Goal: Transaction & Acquisition: Purchase product/service

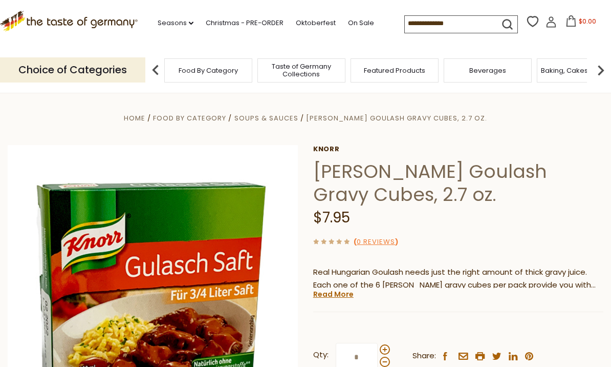
click at [330, 153] on link "Knorr" at bounding box center [458, 149] width 290 height 8
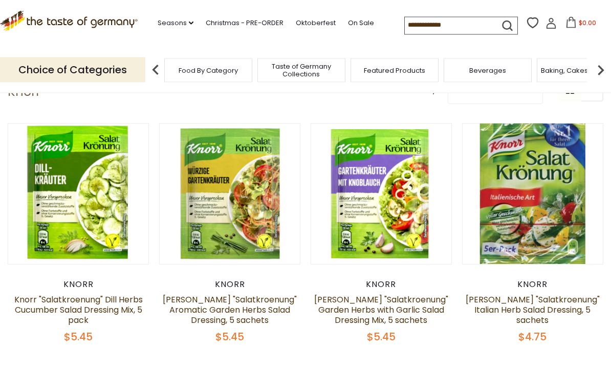
scroll to position [56, 0]
click at [101, 25] on button "Quick View" at bounding box center [78, 13] width 69 height 23
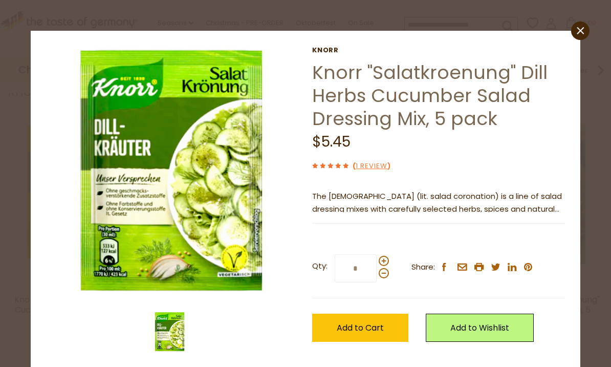
click at [395, 324] on button "Add to Cart" at bounding box center [360, 327] width 96 height 28
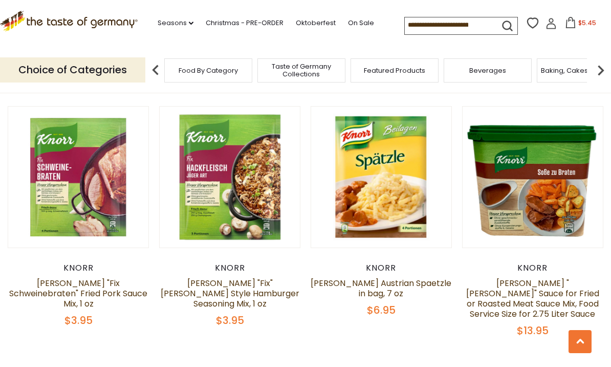
scroll to position [1820, 0]
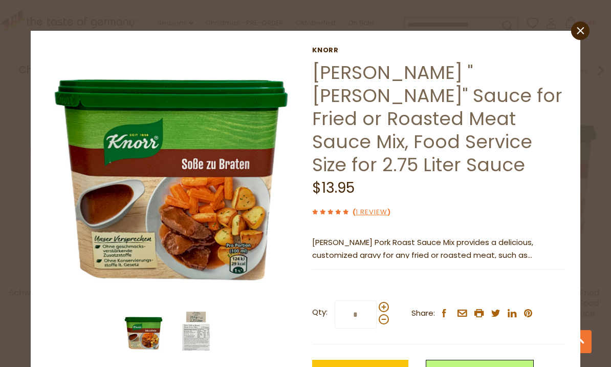
click at [579, 31] on icon "close" at bounding box center [581, 31] width 8 height 8
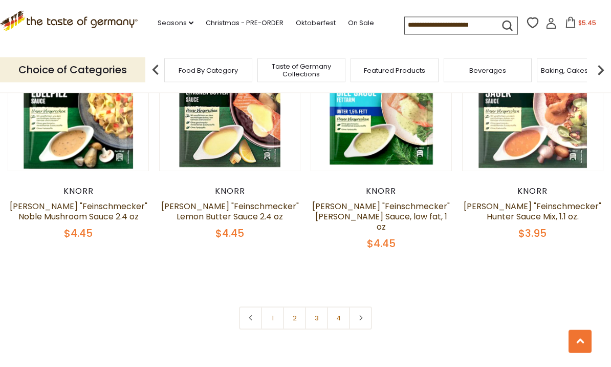
scroll to position [2158, 0]
click at [294, 306] on link "2" at bounding box center [294, 317] width 23 height 23
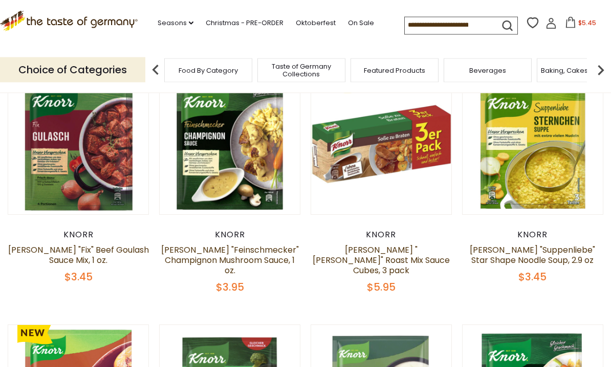
scroll to position [357, 0]
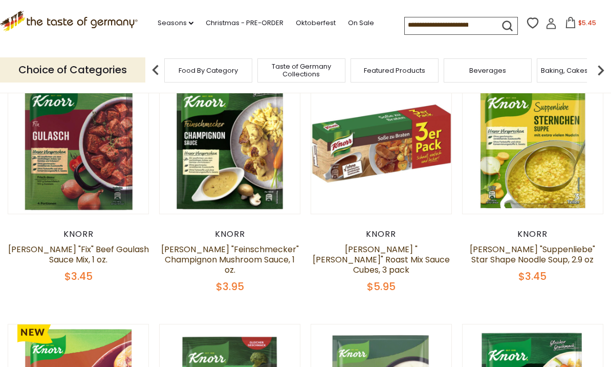
click at [417, 247] on link "[PERSON_NAME] "[PERSON_NAME]" Roast Mix Sauce Cubes, 3 pack" at bounding box center [381, 259] width 137 height 32
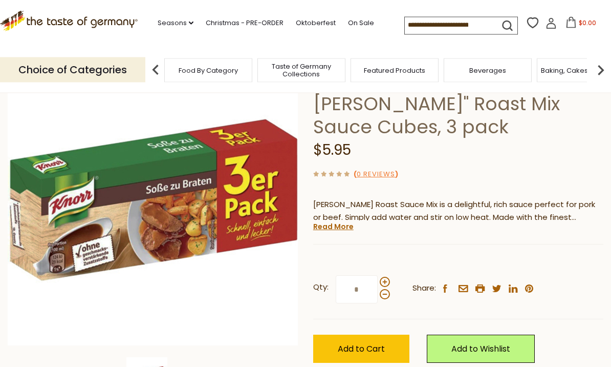
scroll to position [91, 0]
click at [364, 343] on span "Add to Cart" at bounding box center [361, 349] width 47 height 12
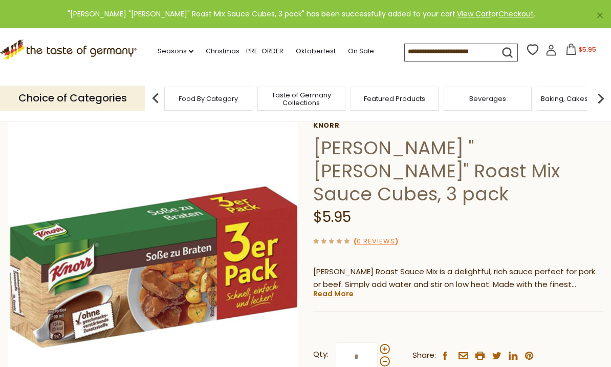
scroll to position [0, 0]
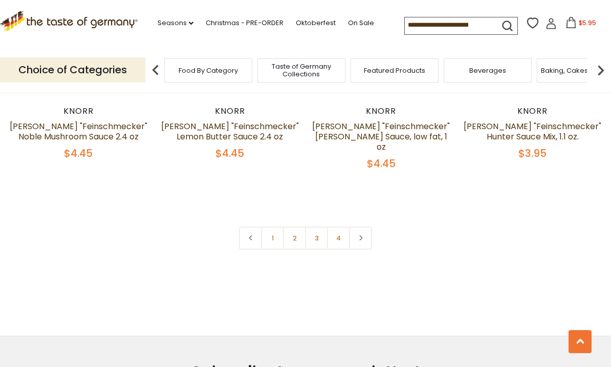
scroll to position [2237, 0]
click at [314, 227] on link "3" at bounding box center [316, 238] width 23 height 23
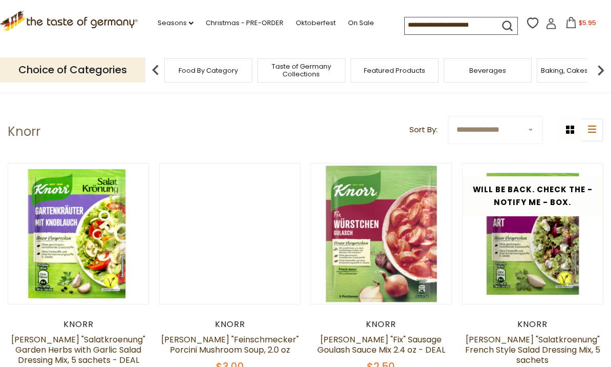
scroll to position [0, 0]
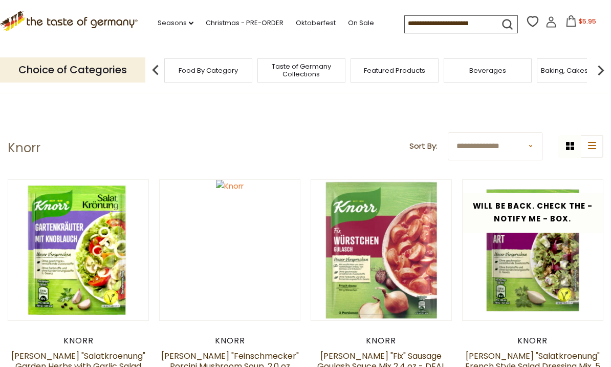
click at [428, 20] on input at bounding box center [448, 23] width 87 height 14
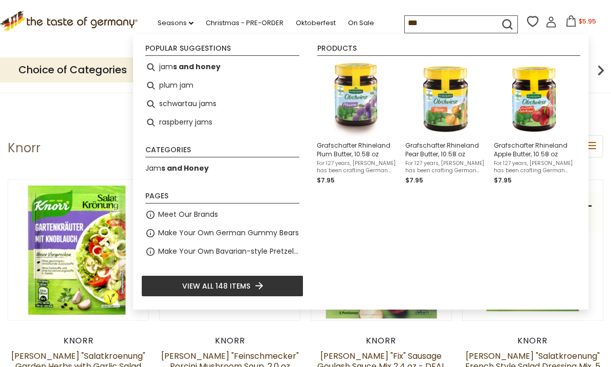
click at [435, 25] on input "***" at bounding box center [448, 23] width 87 height 14
type input "*"
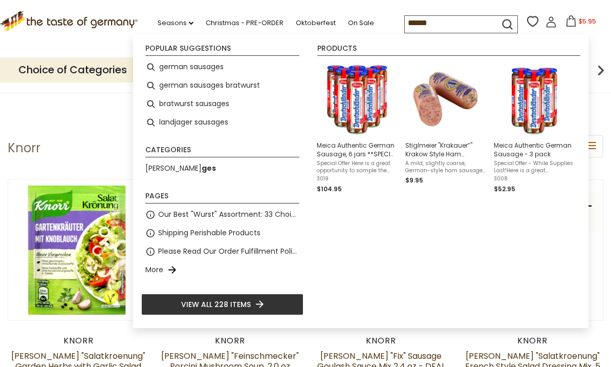
type input "*******"
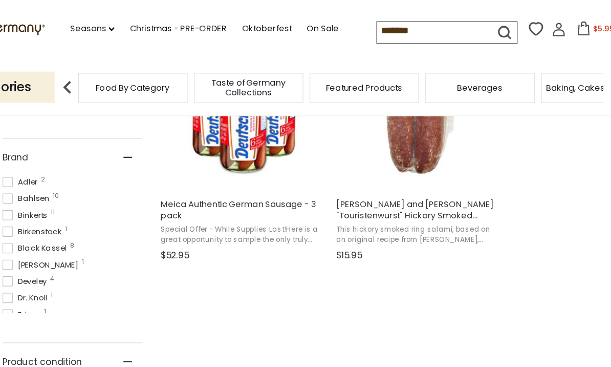
scroll to position [438, 0]
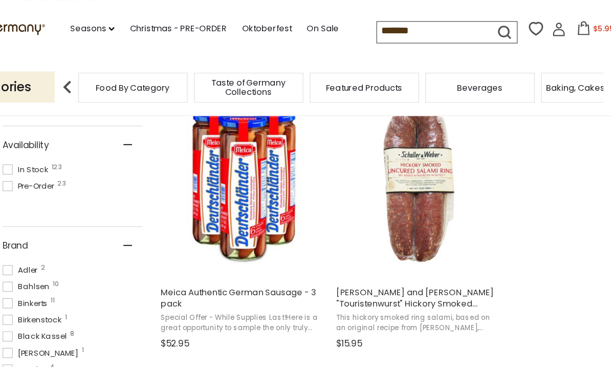
click at [405, 25] on input "*******" at bounding box center [448, 24] width 87 height 14
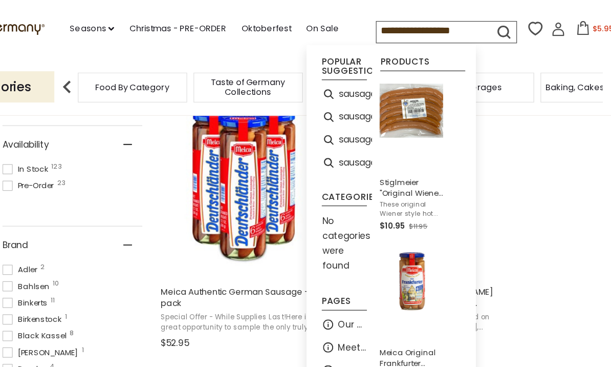
type input "**********"
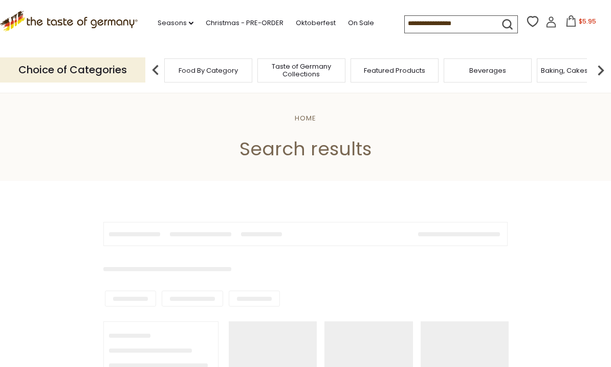
type input "**********"
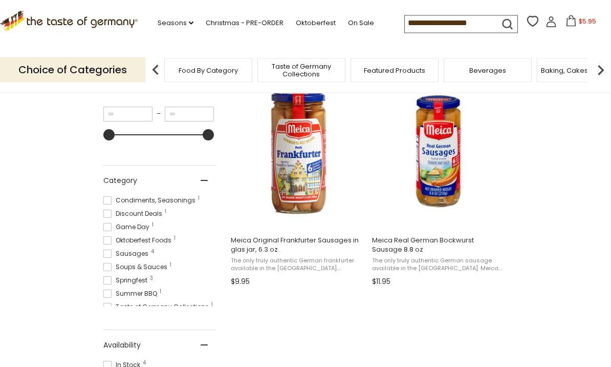
scroll to position [209, 0]
click at [336, 236] on span "Meica Original Frankfurter Sausages in glas jar, 6.3 oz." at bounding box center [297, 245] width 133 height 18
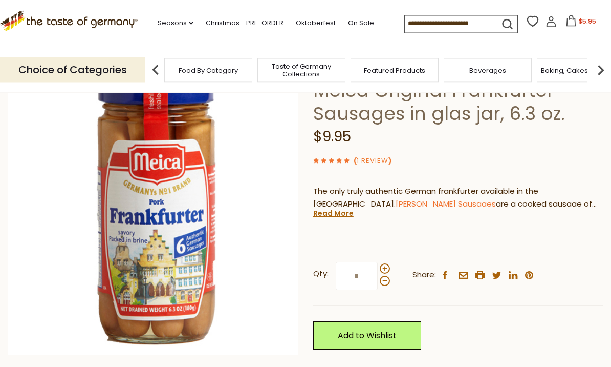
scroll to position [81, 0]
click at [337, 217] on link "Read More" at bounding box center [333, 213] width 40 height 10
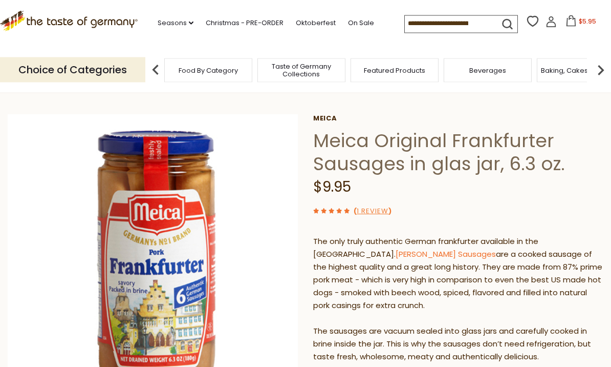
scroll to position [0, 0]
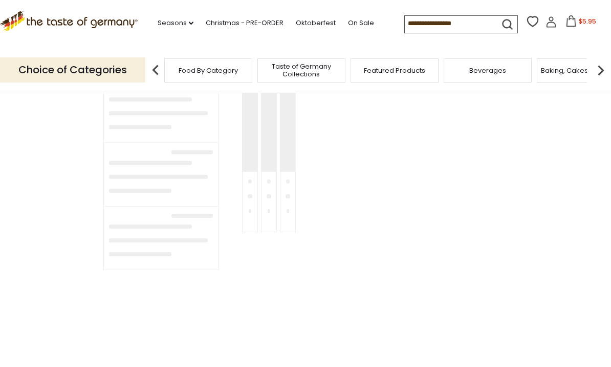
type input "**********"
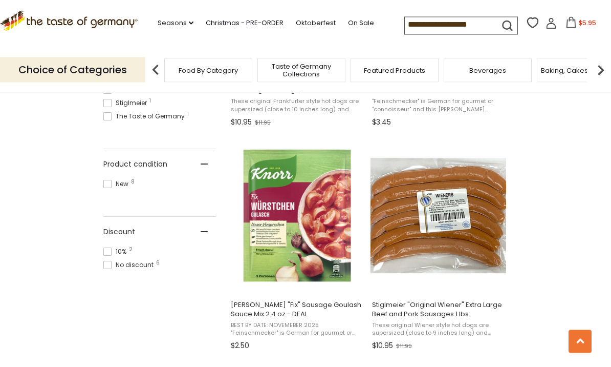
scroll to position [633, 0]
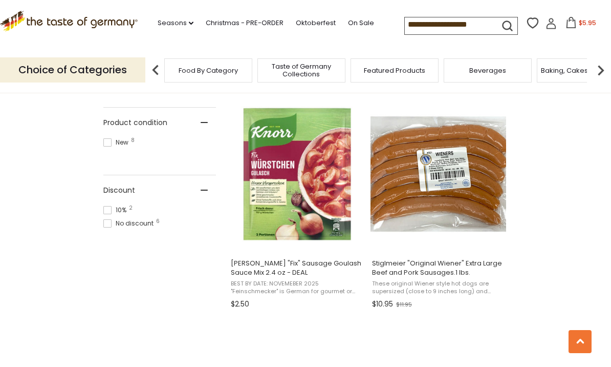
click at [472, 182] on img "Stiglmeier" at bounding box center [439, 174] width 136 height 136
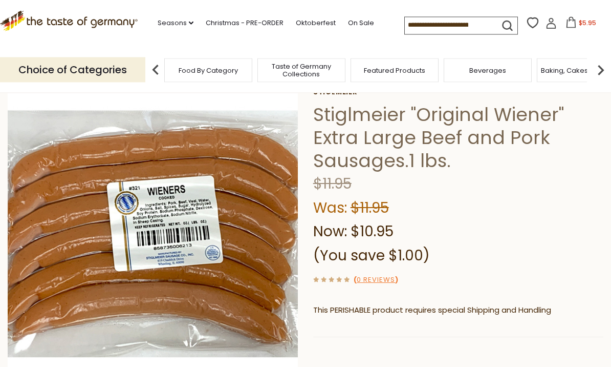
scroll to position [57, 0]
click at [212, 230] on img at bounding box center [153, 233] width 291 height 291
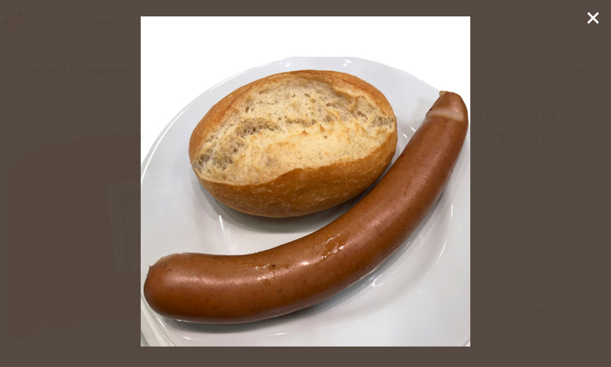
click at [601, 14] on icon at bounding box center [593, 17] width 15 height 15
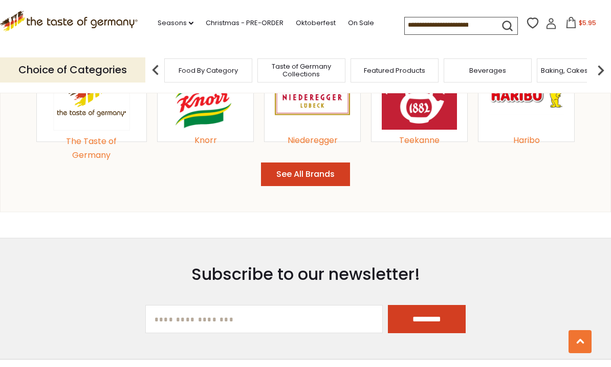
scroll to position [1163, 0]
